Goal: Transaction & Acquisition: Purchase product/service

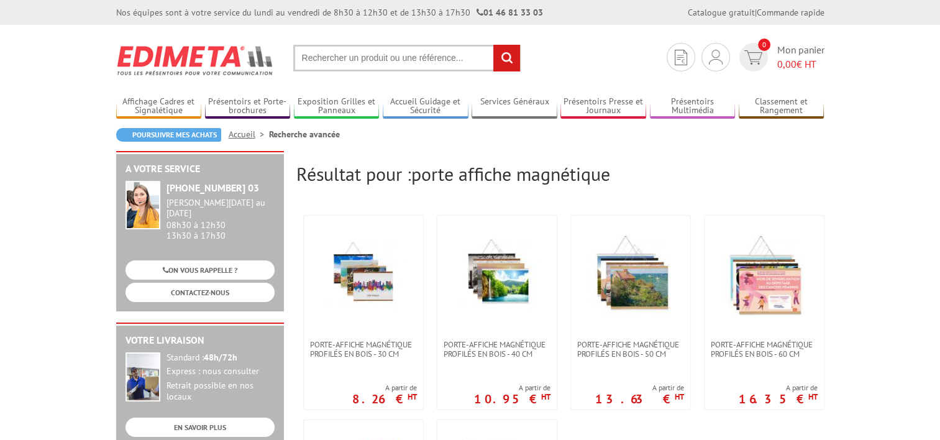
click at [365, 63] on input "text" at bounding box center [406, 58] width 227 height 27
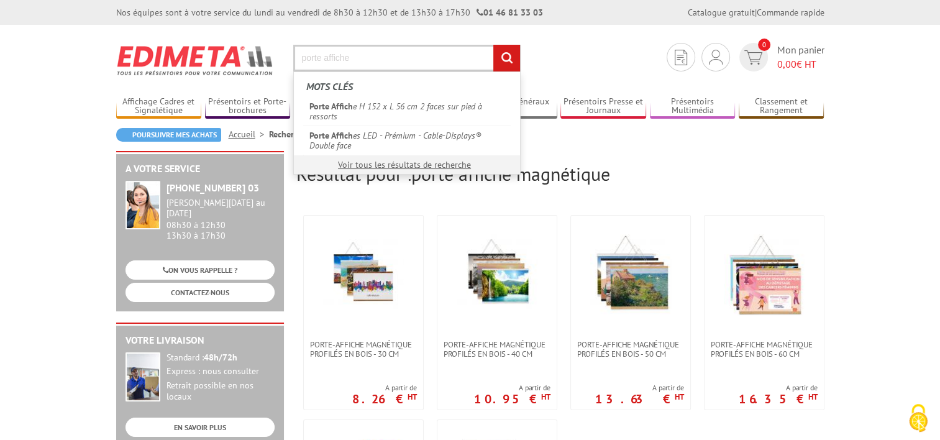
type input "porte affiche"
click at [493, 45] on input "rechercher" at bounding box center [506, 58] width 27 height 27
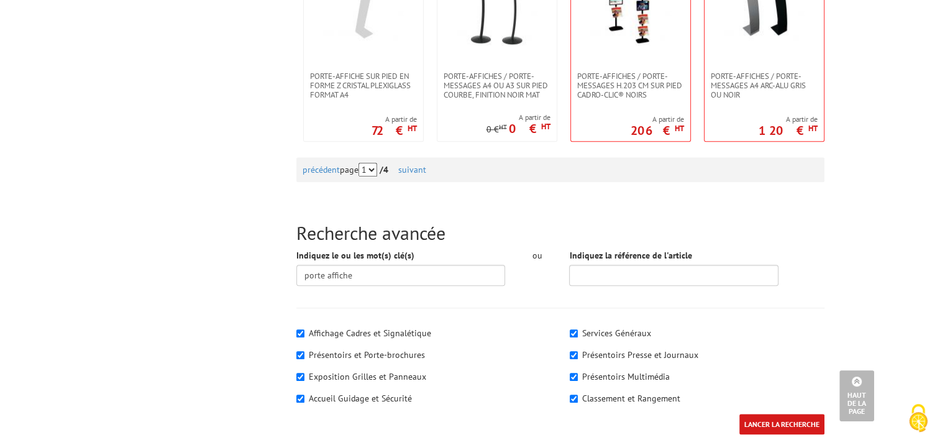
scroll to position [1367, 0]
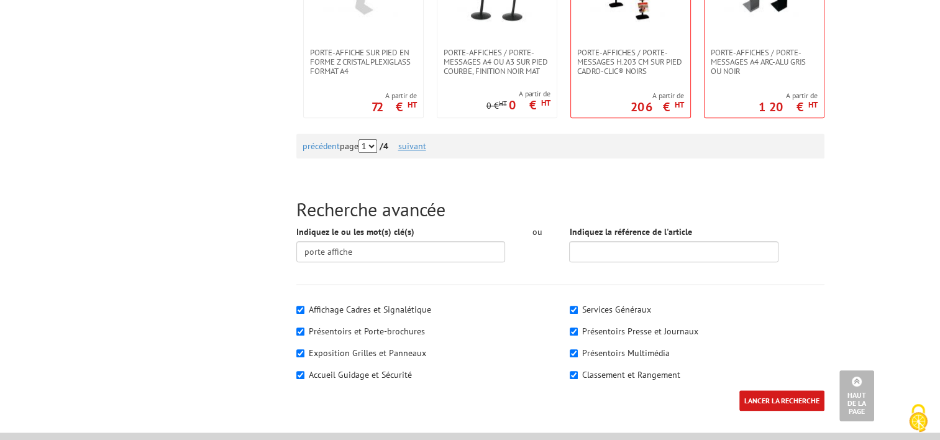
click at [415, 147] on link "suivant" at bounding box center [412, 145] width 28 height 11
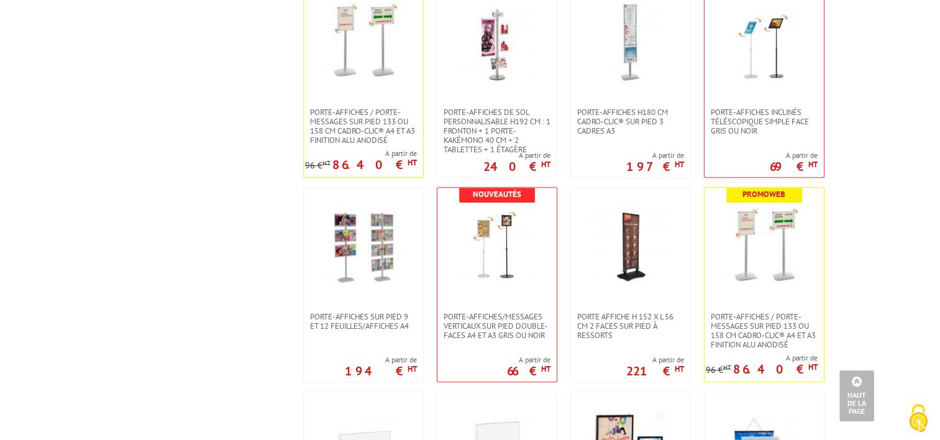
scroll to position [932, 0]
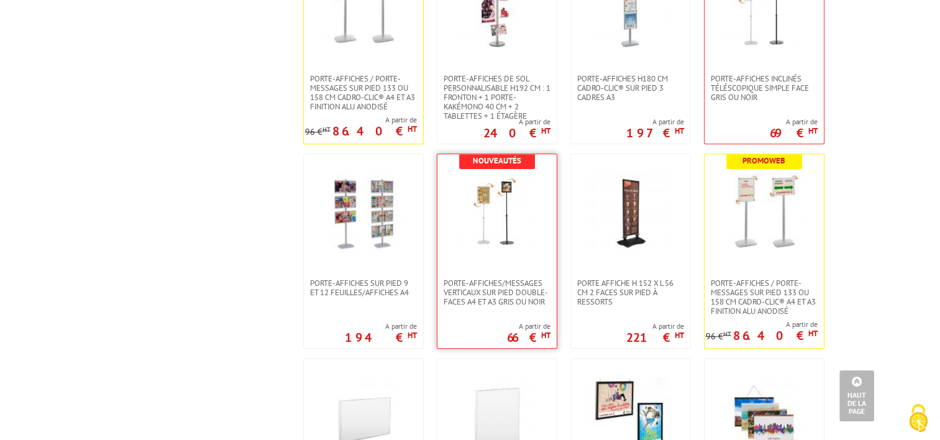
click at [477, 235] on img at bounding box center [497, 213] width 81 height 81
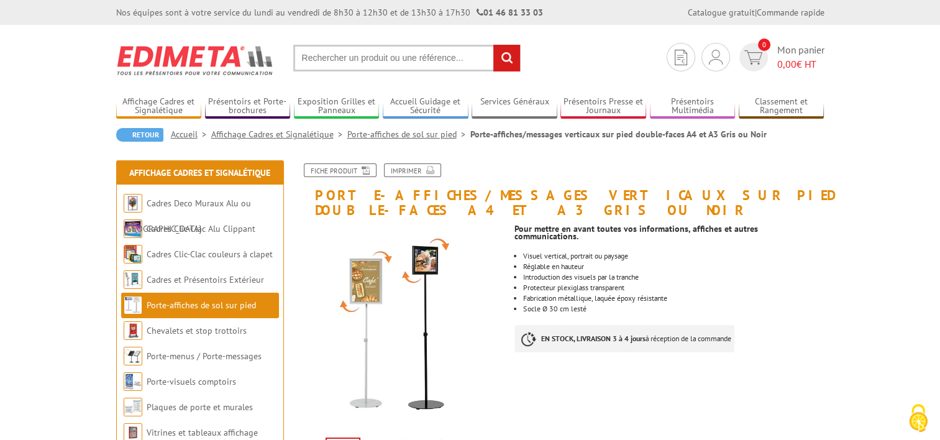
click at [591, 305] on li "Socle Ø 30 cm lesté" at bounding box center [673, 308] width 301 height 7
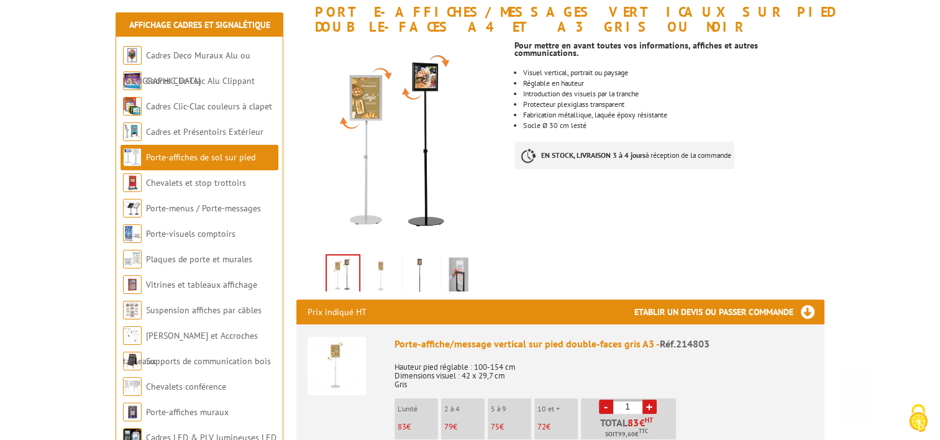
scroll to position [311, 0]
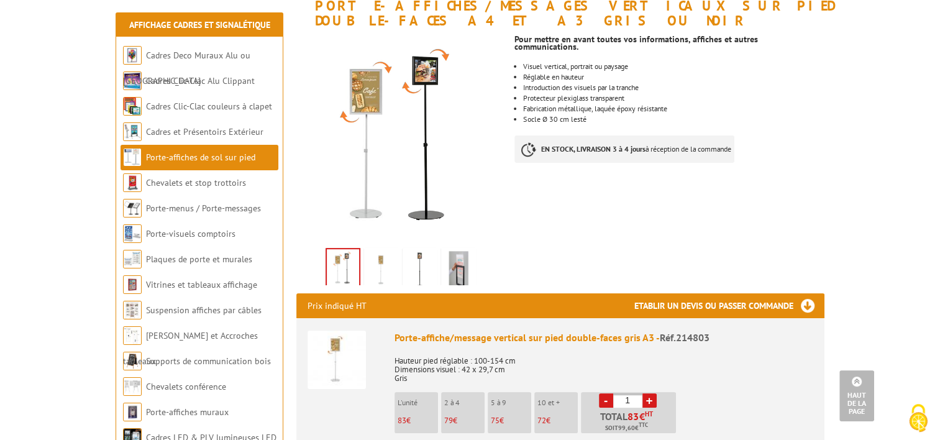
scroll to position [186, 0]
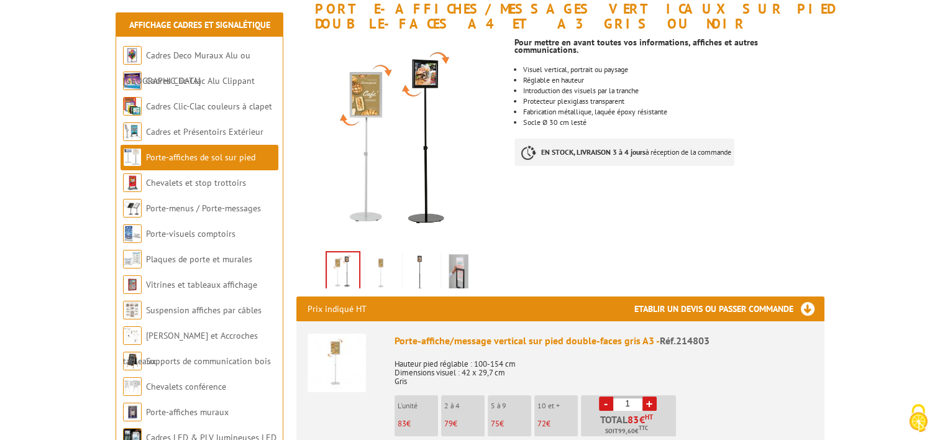
click at [656, 405] on link "+" at bounding box center [650, 404] width 14 height 14
click at [654, 406] on link "+" at bounding box center [650, 404] width 14 height 14
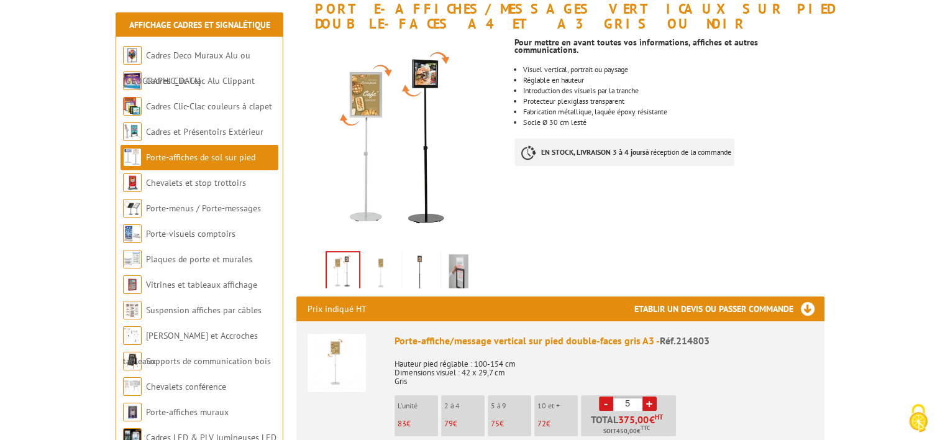
type input "6"
